Goal: Transaction & Acquisition: Purchase product/service

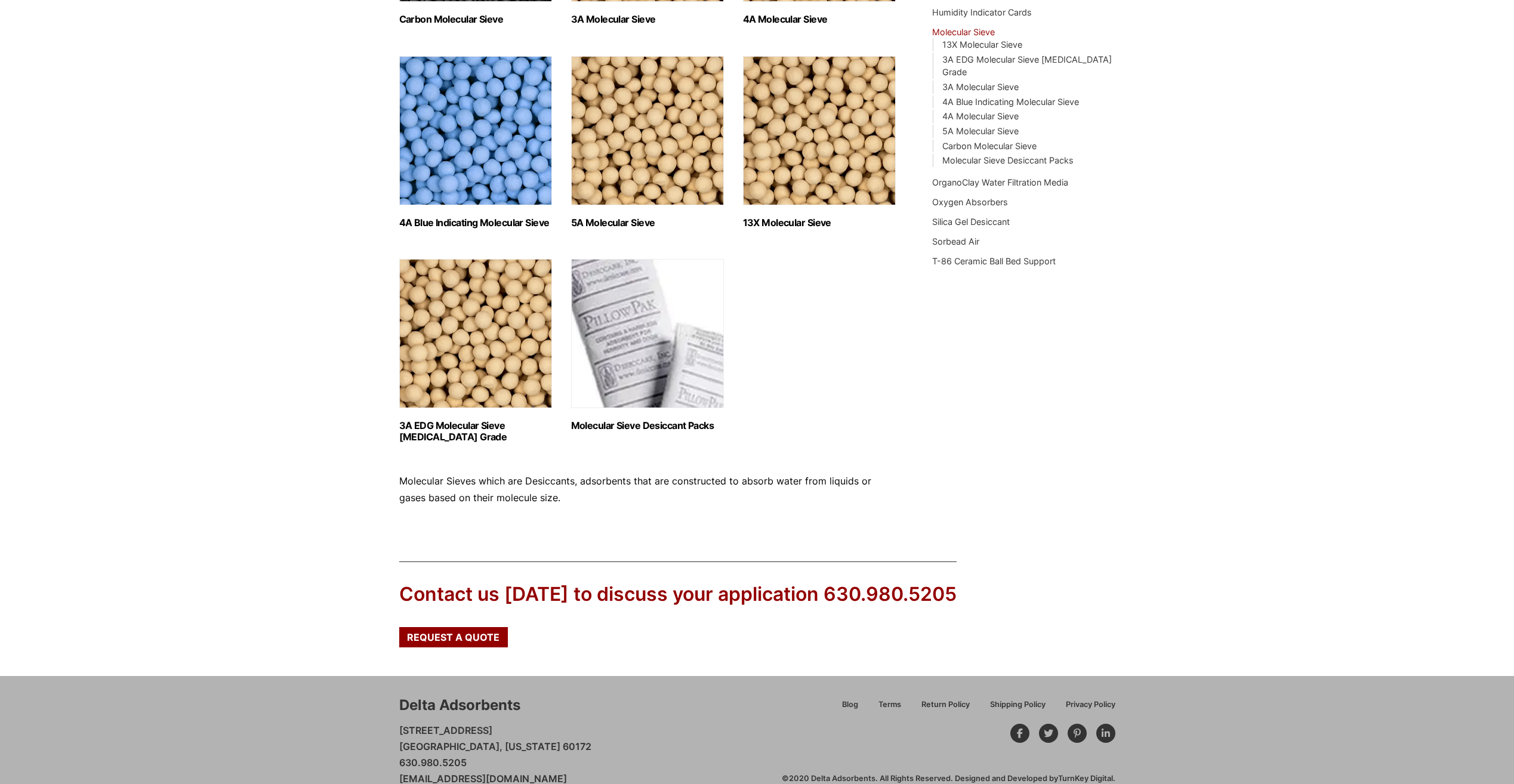
scroll to position [370, 0]
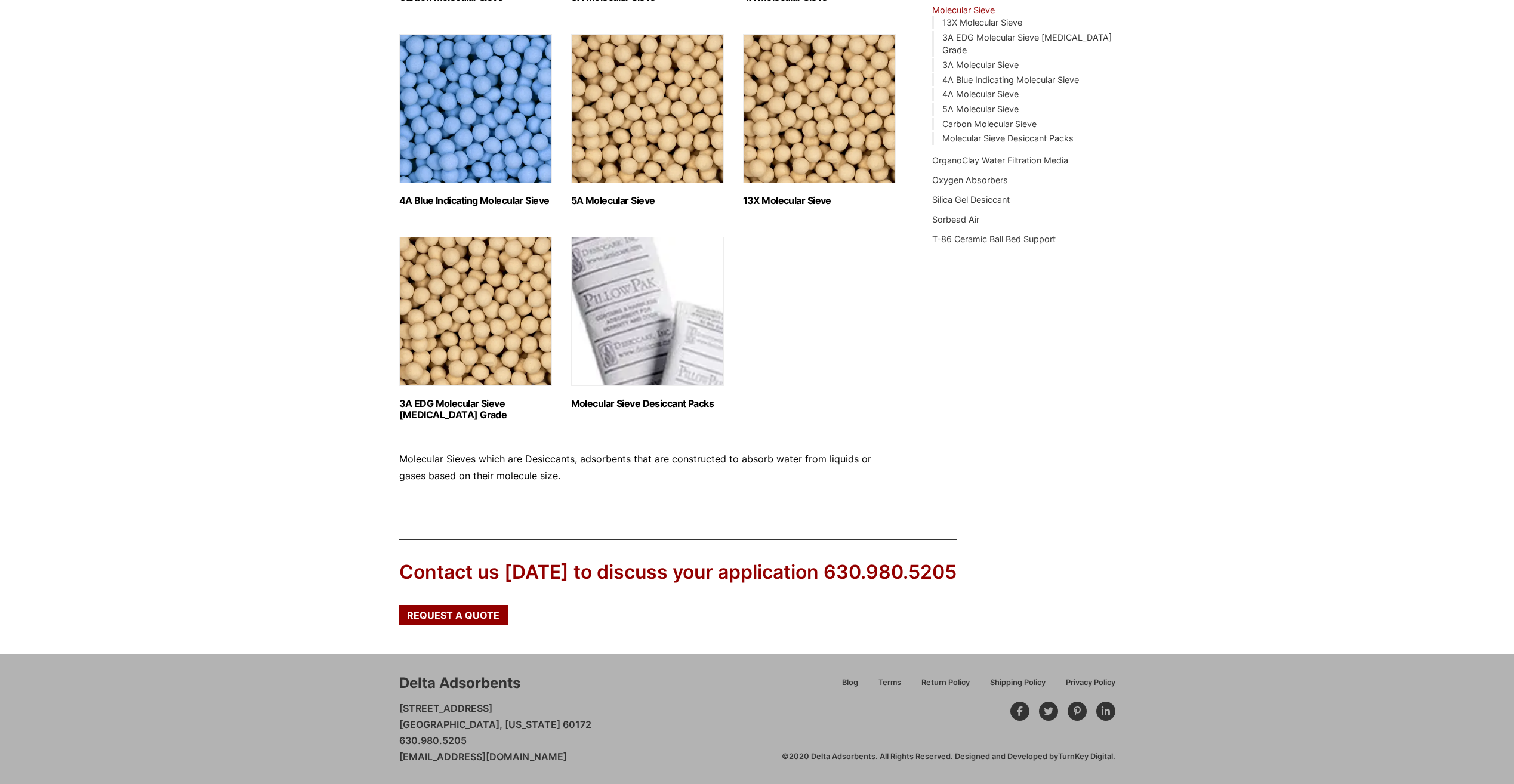
click at [648, 352] on img "Visit product category Molecular Sieve Desiccant Packs" at bounding box center [648, 312] width 153 height 149
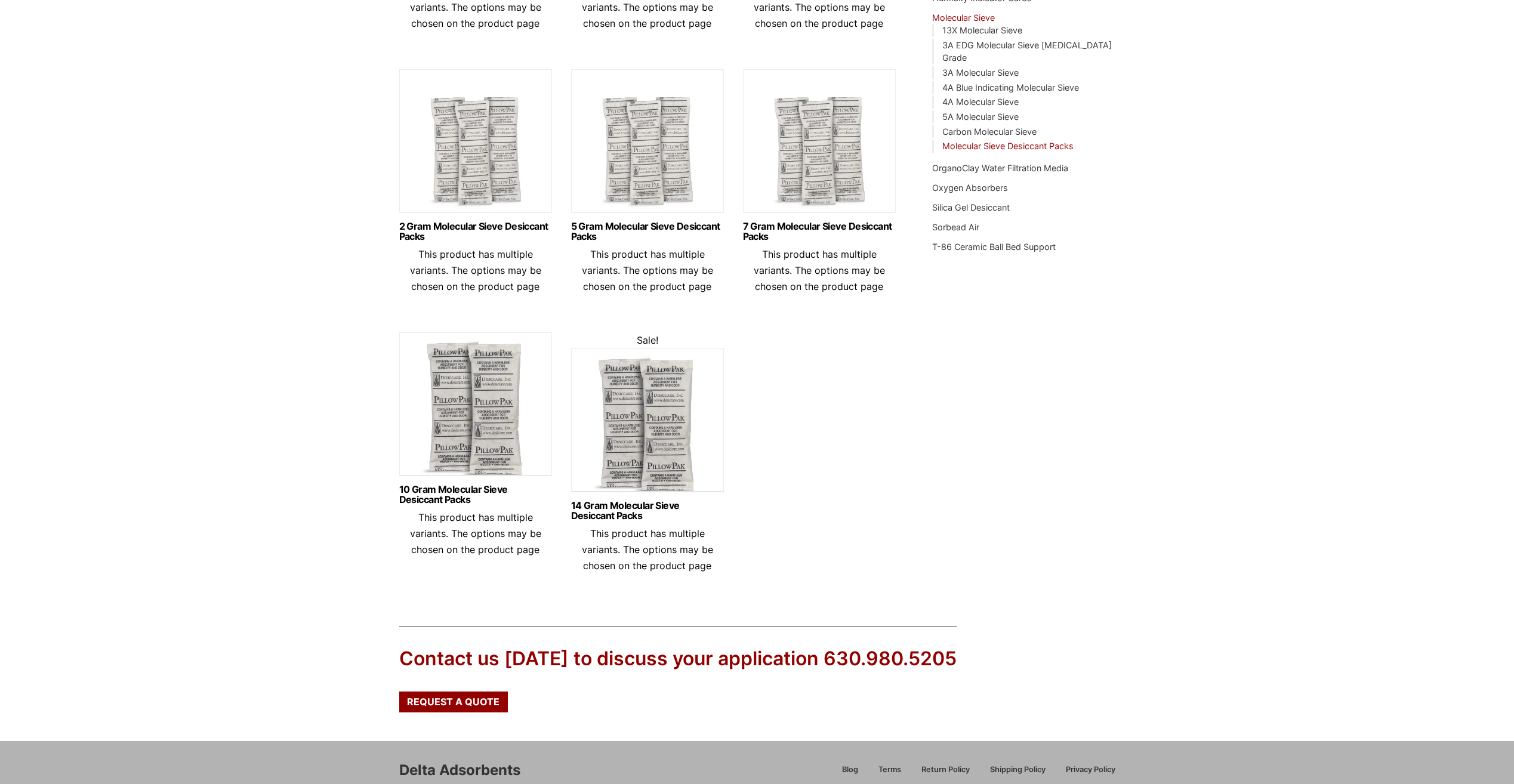
scroll to position [418, 0]
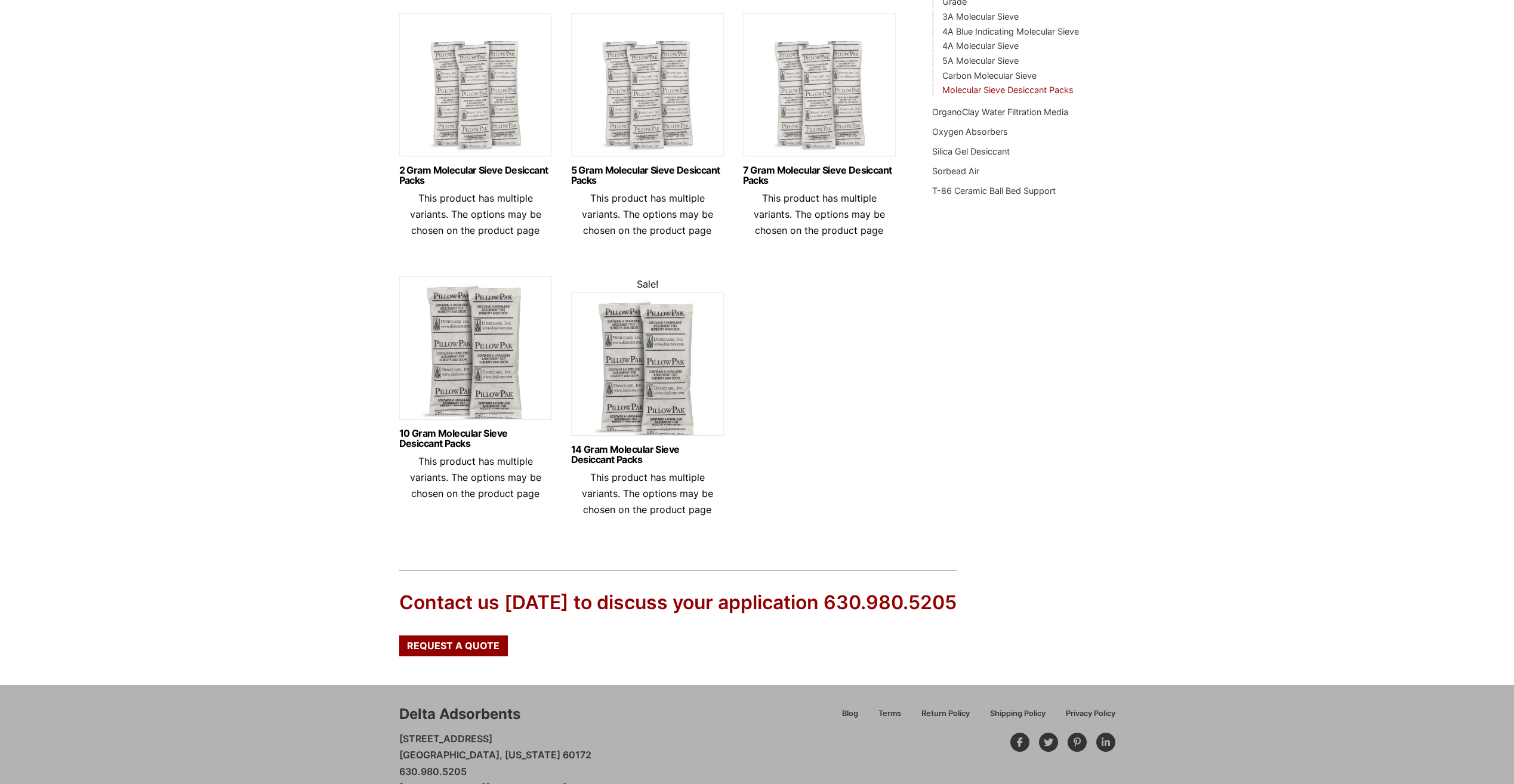
click at [624, 420] on img at bounding box center [648, 367] width 153 height 149
